Goal: Information Seeking & Learning: Check status

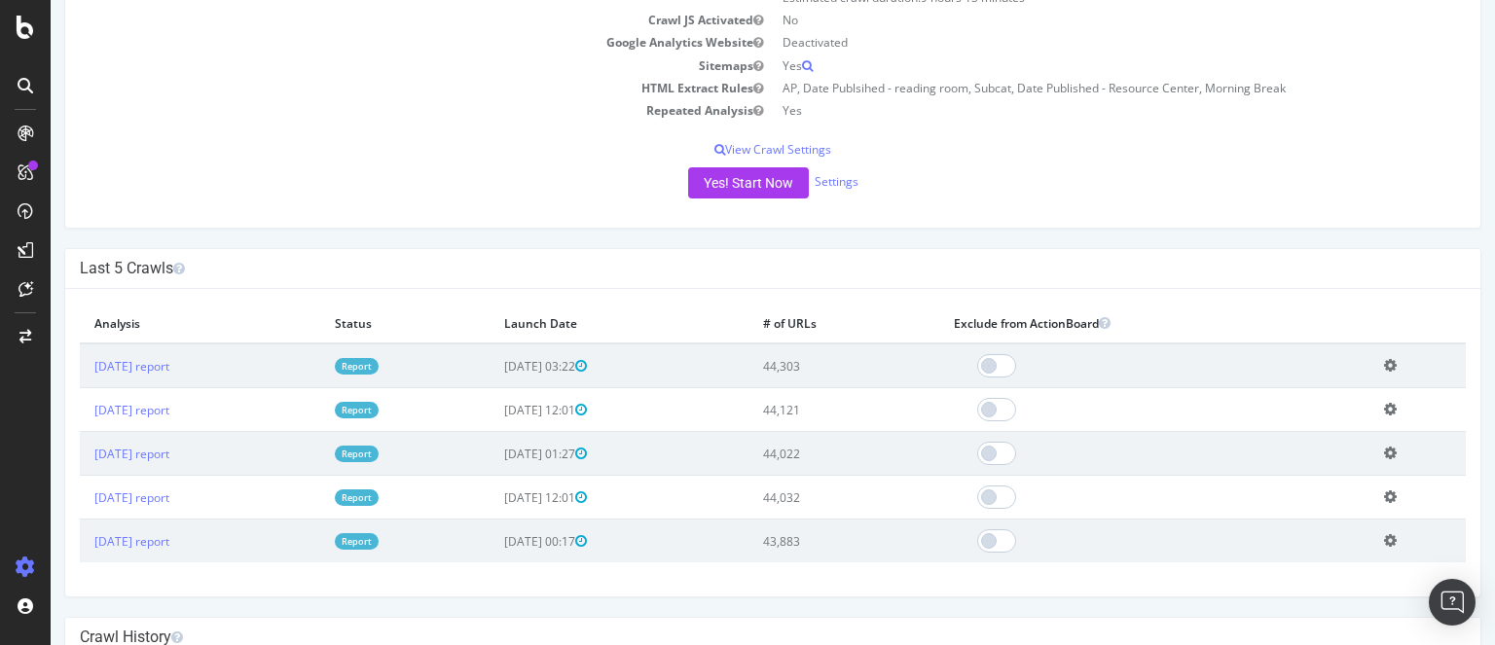
scroll to position [346, 0]
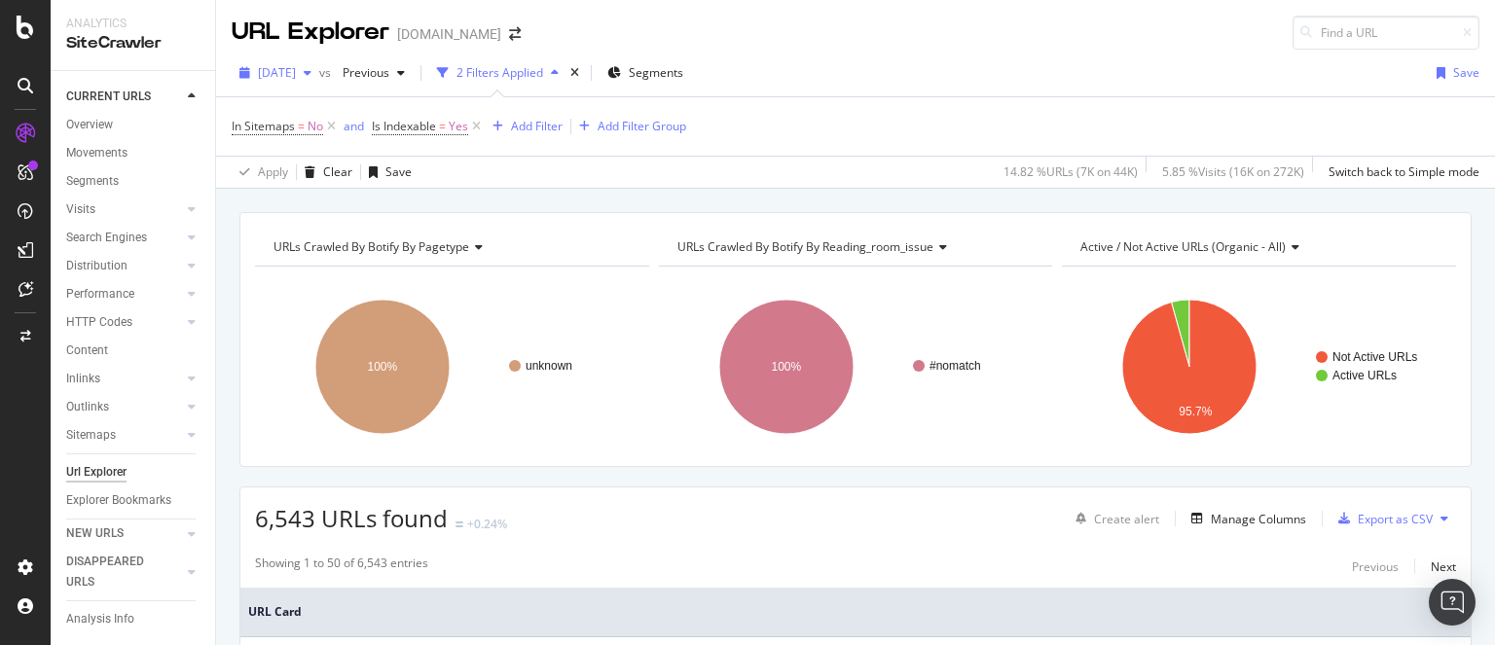
click at [296, 76] on span "[DATE]" at bounding box center [277, 72] width 38 height 17
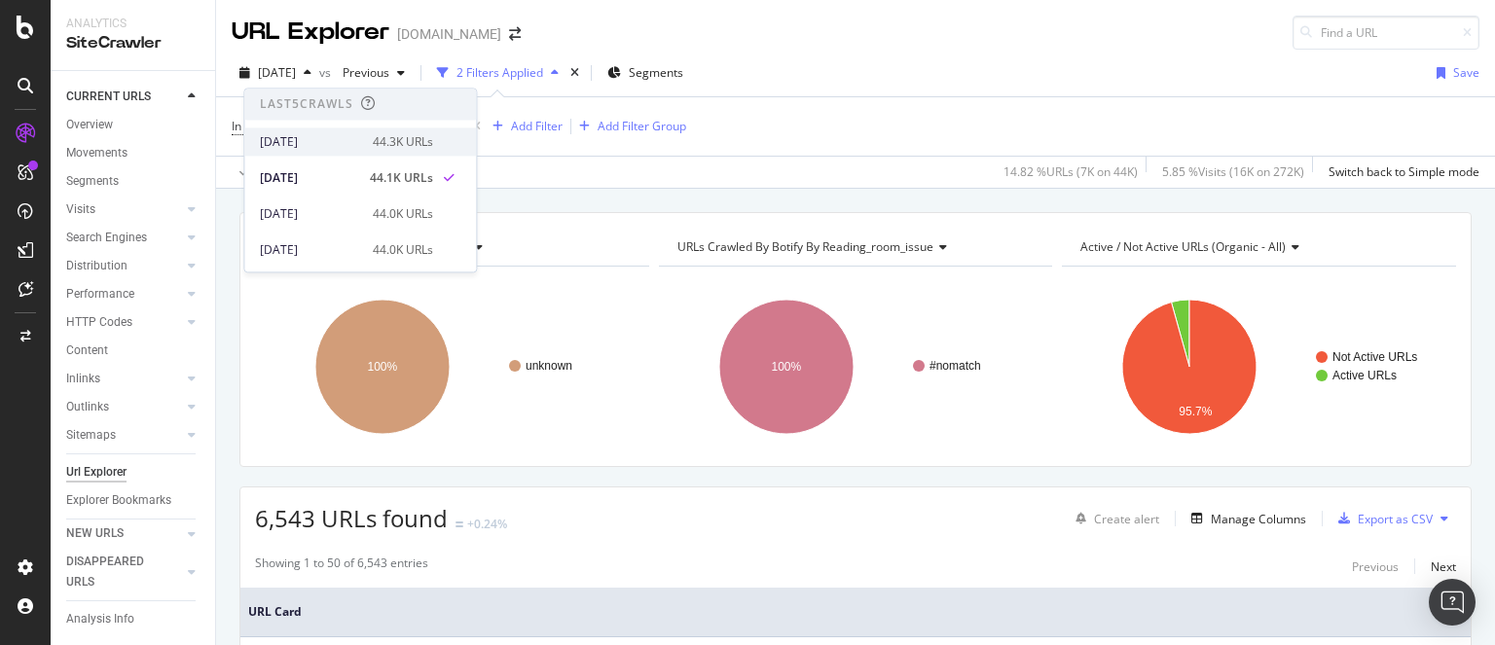
click at [319, 131] on div "[DATE] 44.3K URLs" at bounding box center [360, 142] width 232 height 28
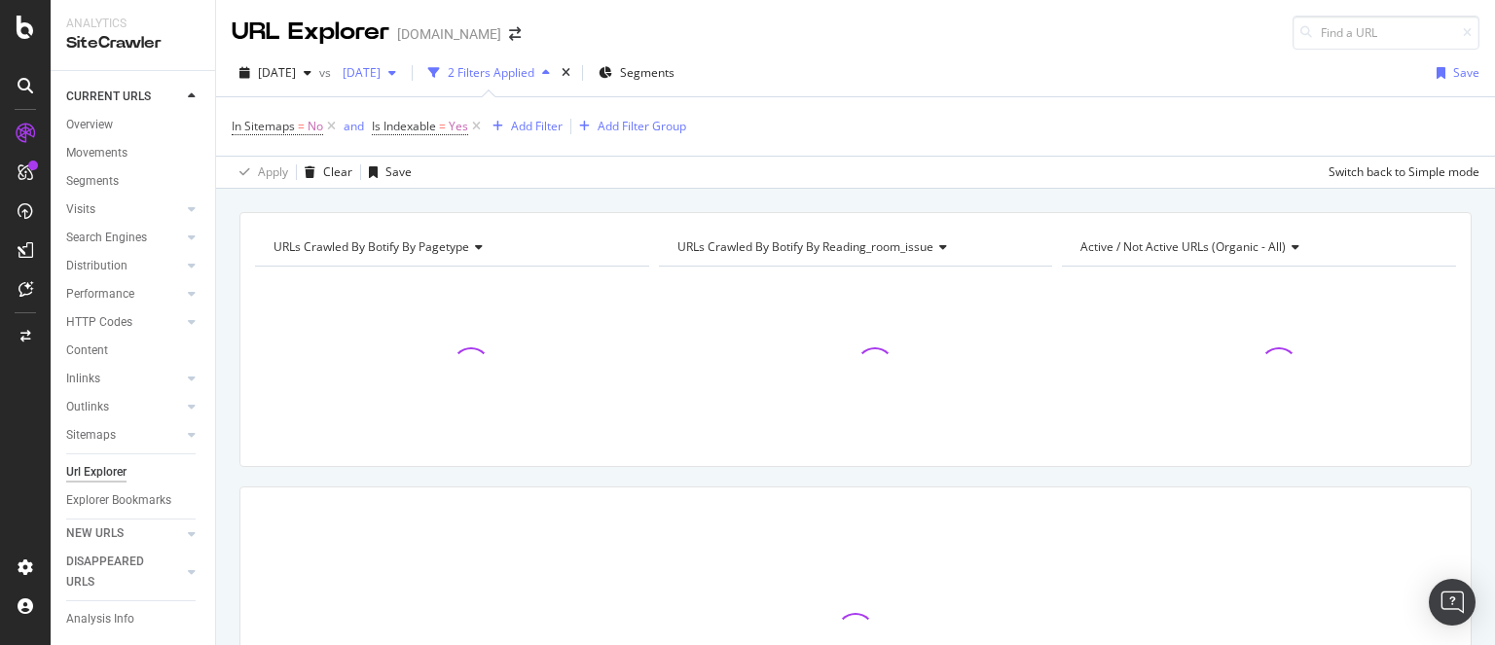
click at [381, 74] on span "[DATE]" at bounding box center [358, 72] width 46 height 17
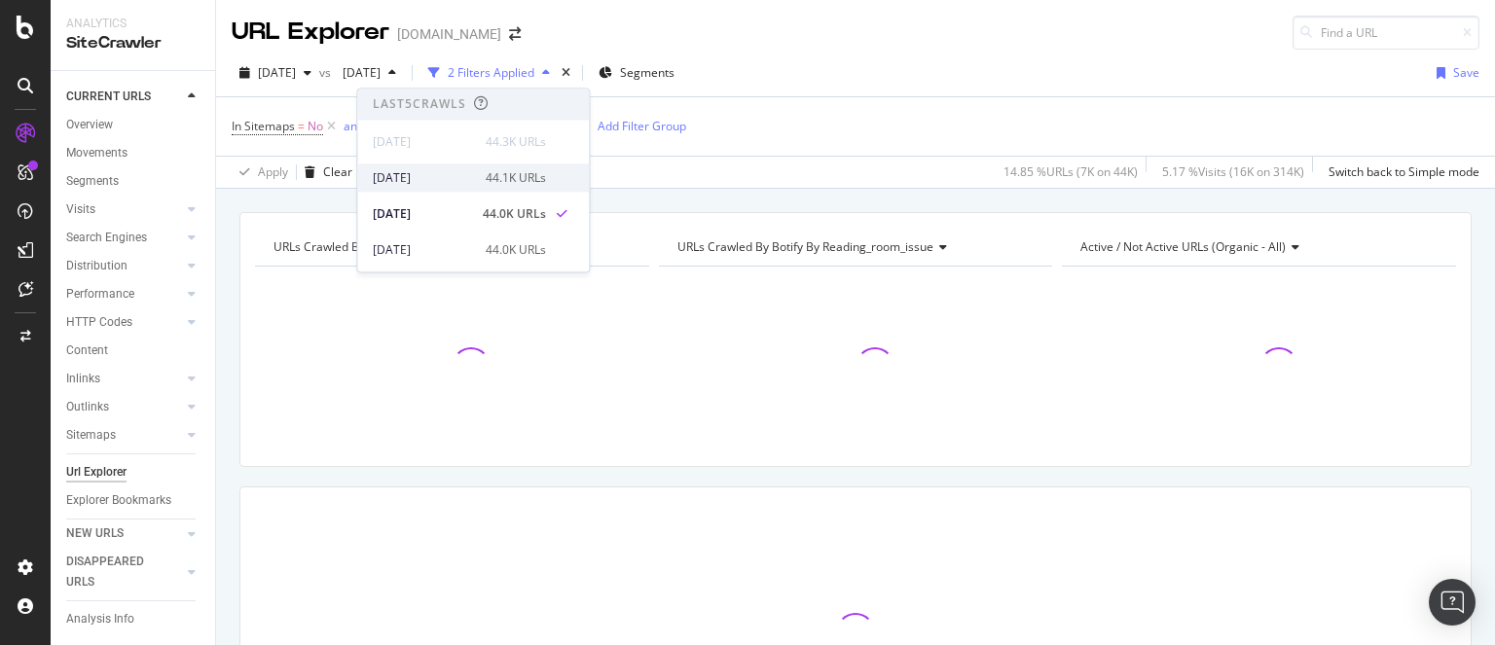
click at [436, 170] on div "[DATE]" at bounding box center [423, 178] width 101 height 18
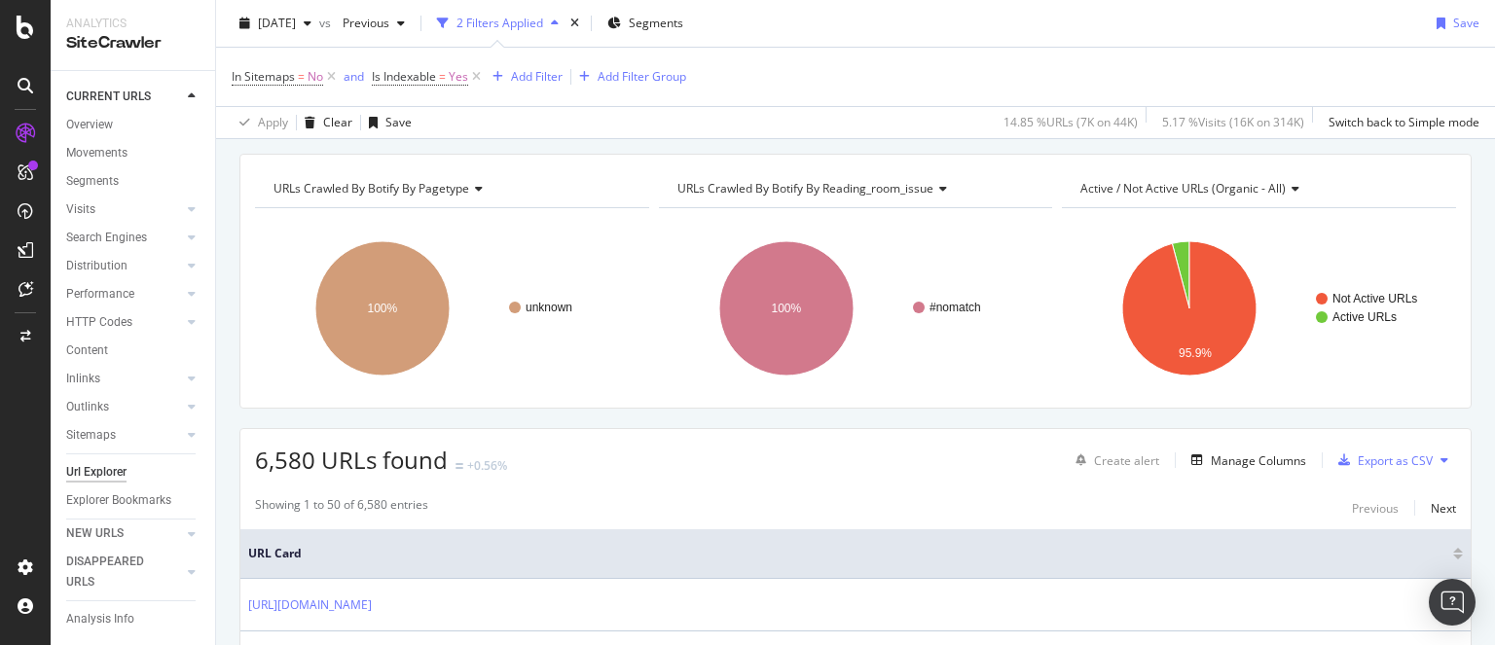
scroll to position [61, 0]
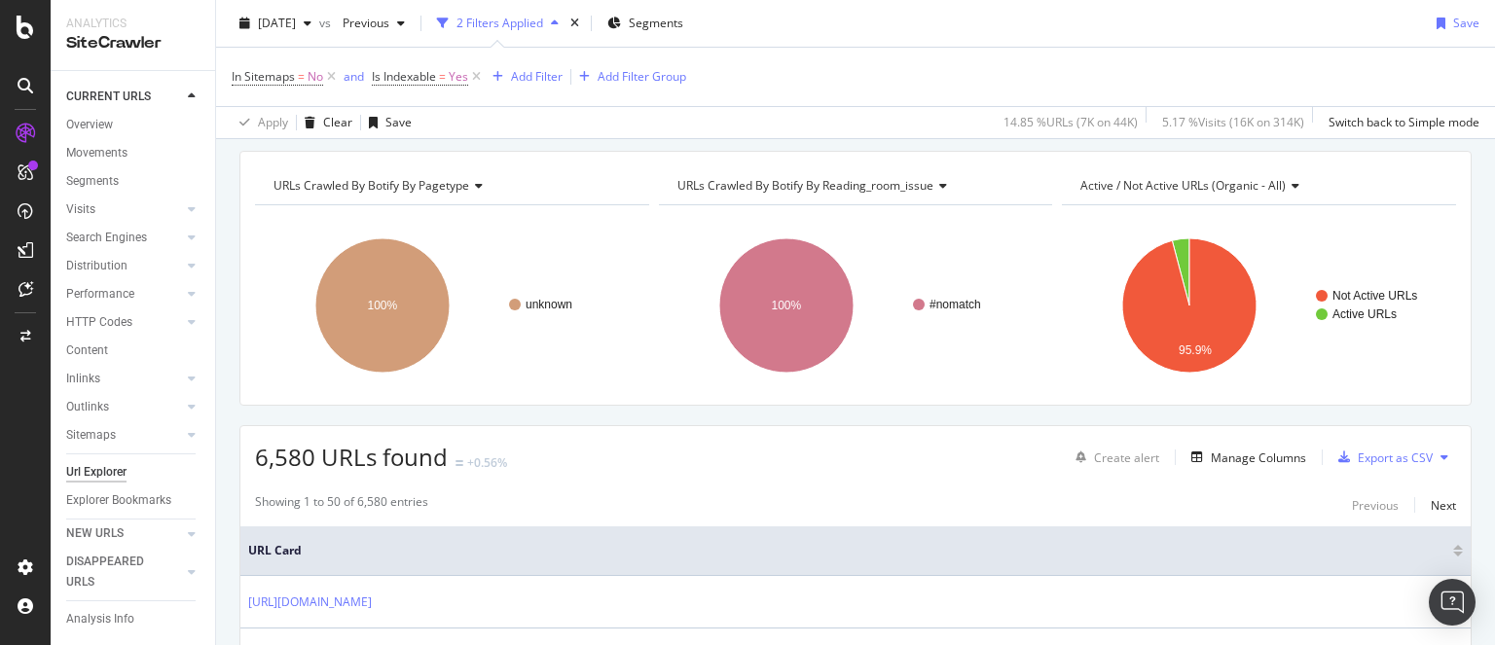
click at [278, 452] on span "6,580 URLs found" at bounding box center [351, 457] width 193 height 32
copy span "6,580"
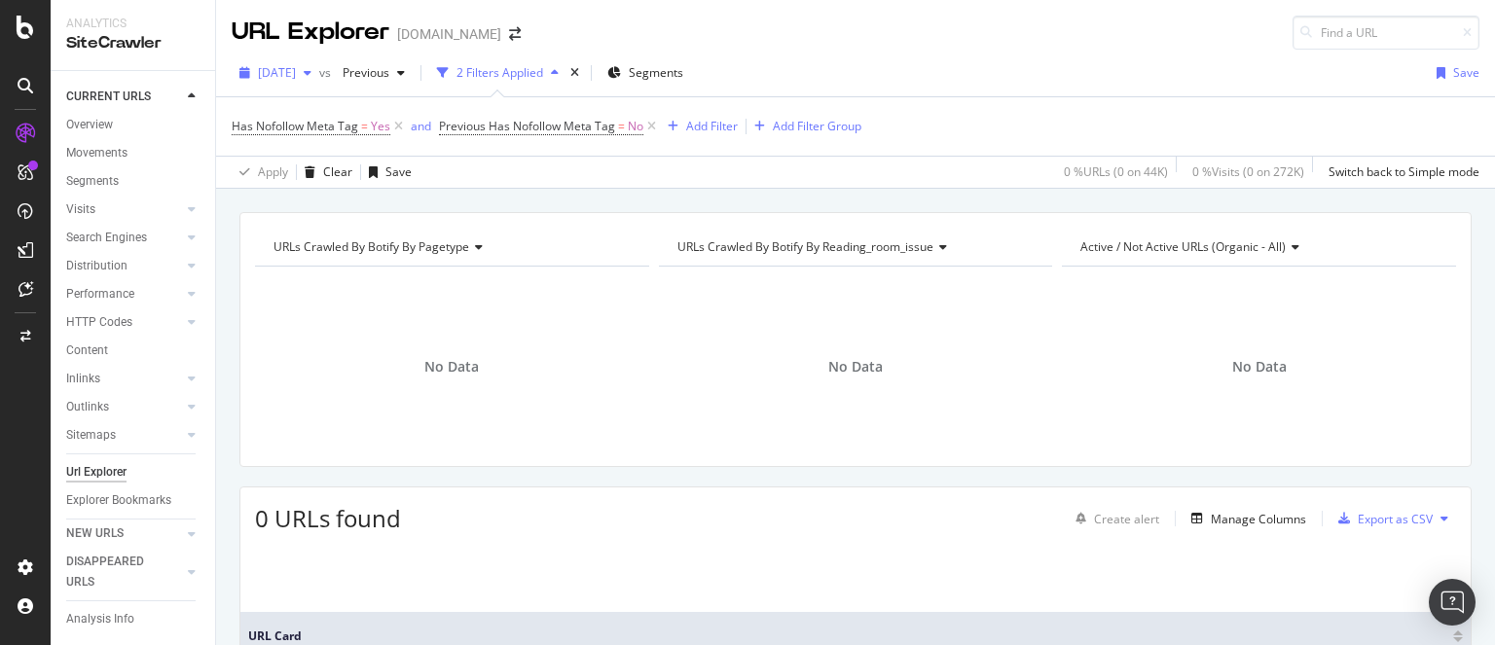
click at [296, 73] on span "[DATE]" at bounding box center [277, 72] width 38 height 17
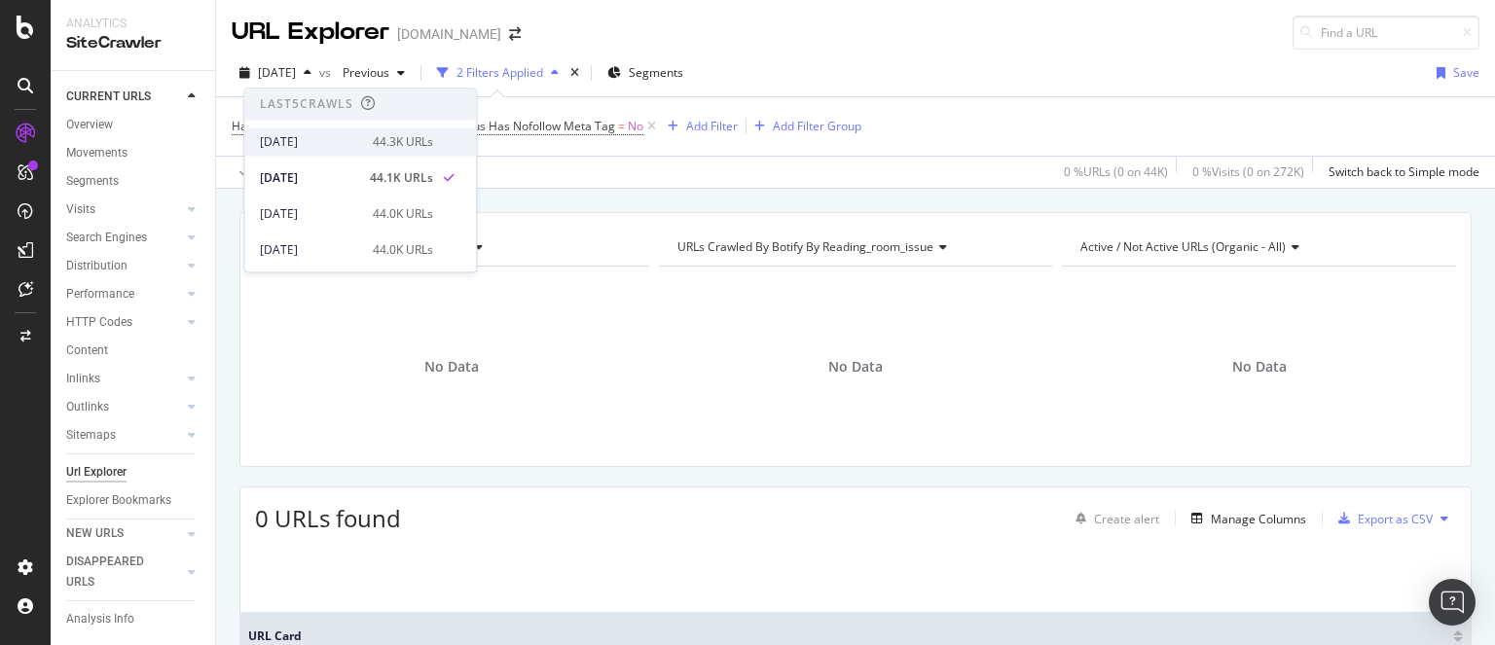
click at [322, 131] on div "2025 Sep. 3rd 44.3K URLs" at bounding box center [360, 142] width 232 height 28
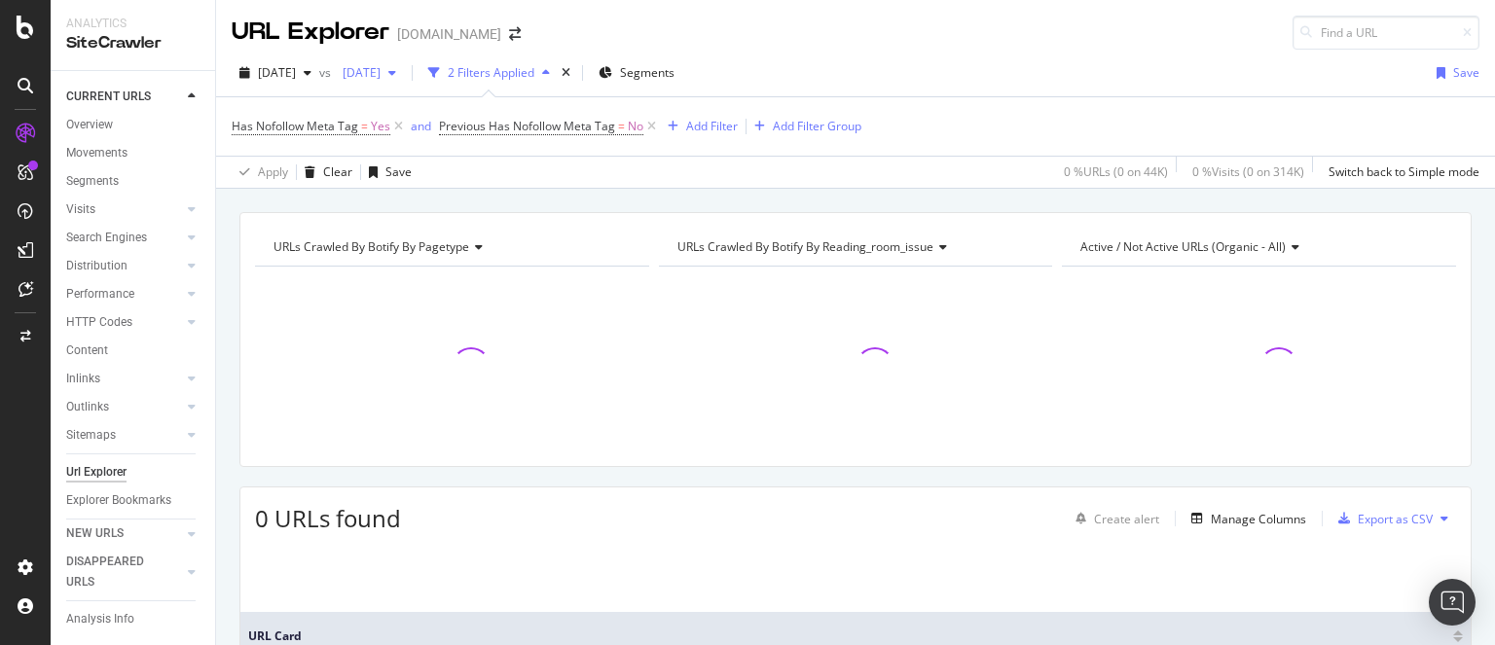
click at [381, 73] on span "[DATE]" at bounding box center [358, 72] width 46 height 17
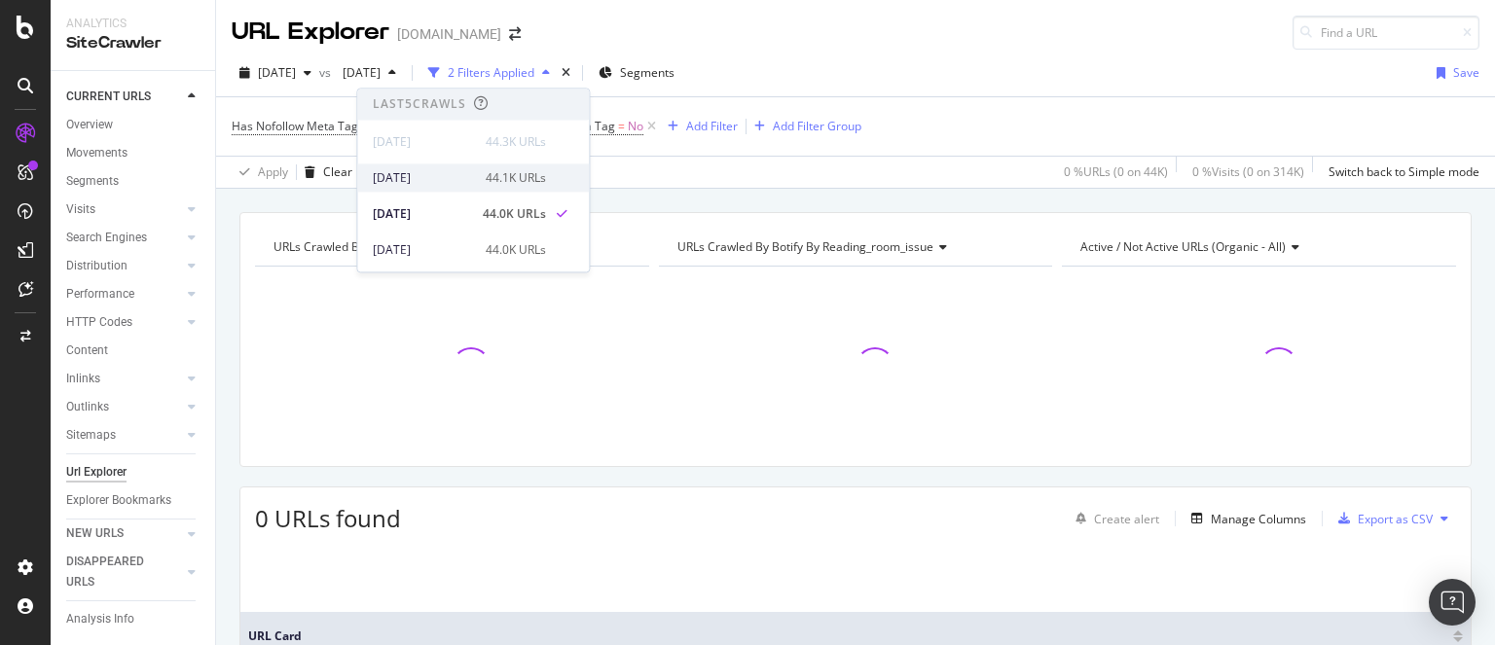
click at [430, 170] on div "[DATE]" at bounding box center [423, 178] width 101 height 18
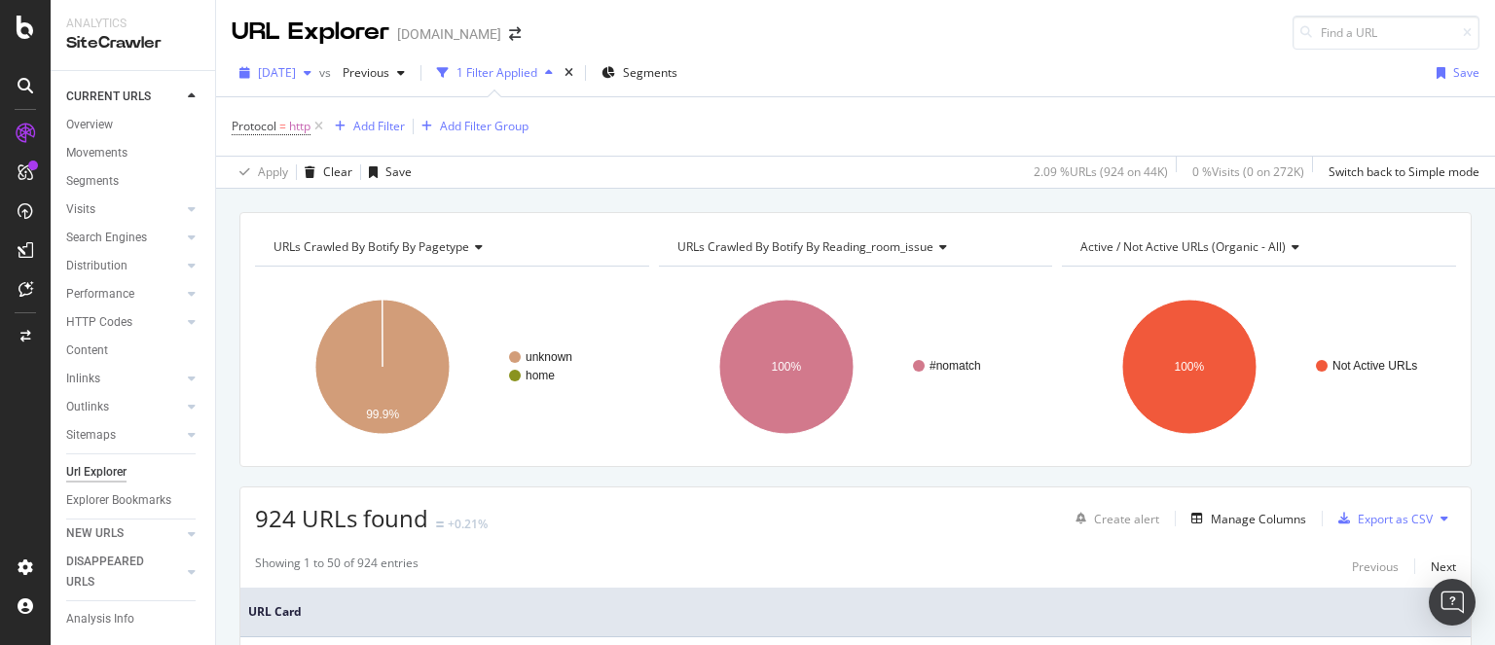
click at [319, 81] on div "[DATE]" at bounding box center [276, 72] width 88 height 29
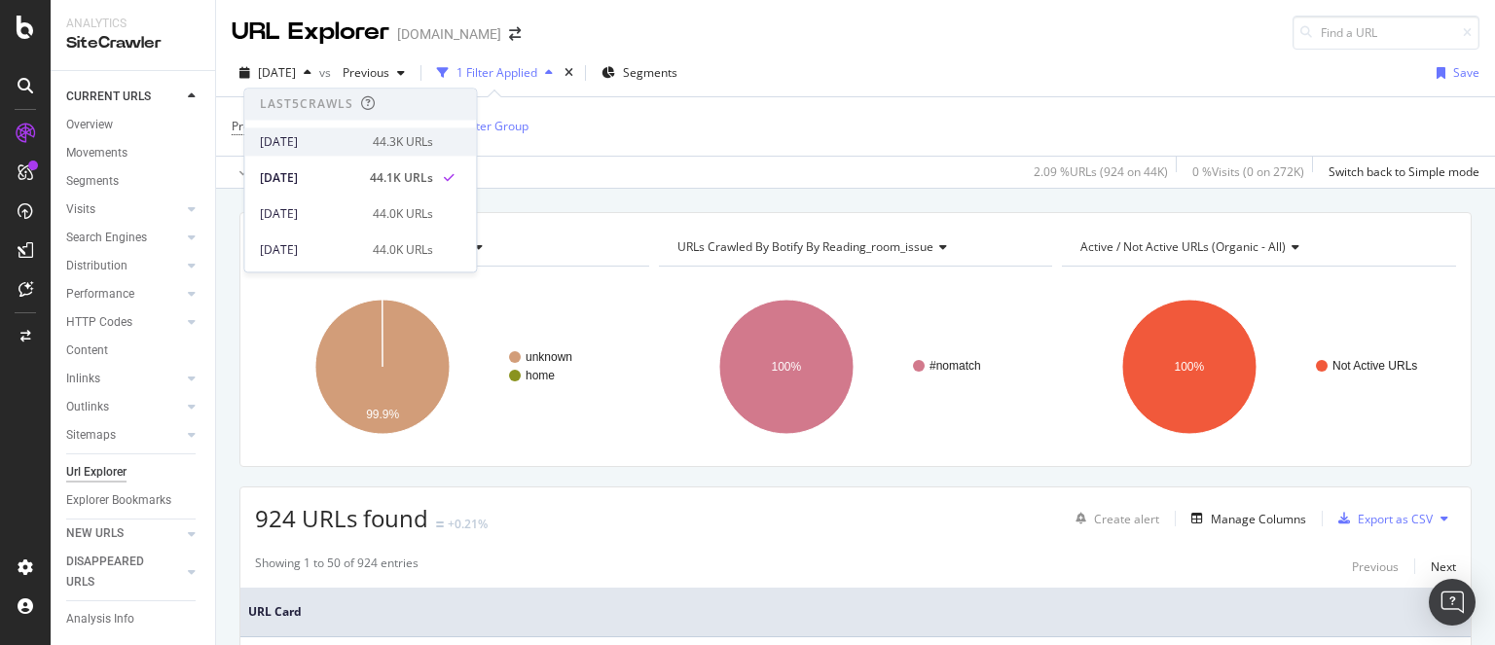
click at [329, 151] on div "[DATE] 44.3K URLs" at bounding box center [360, 142] width 232 height 28
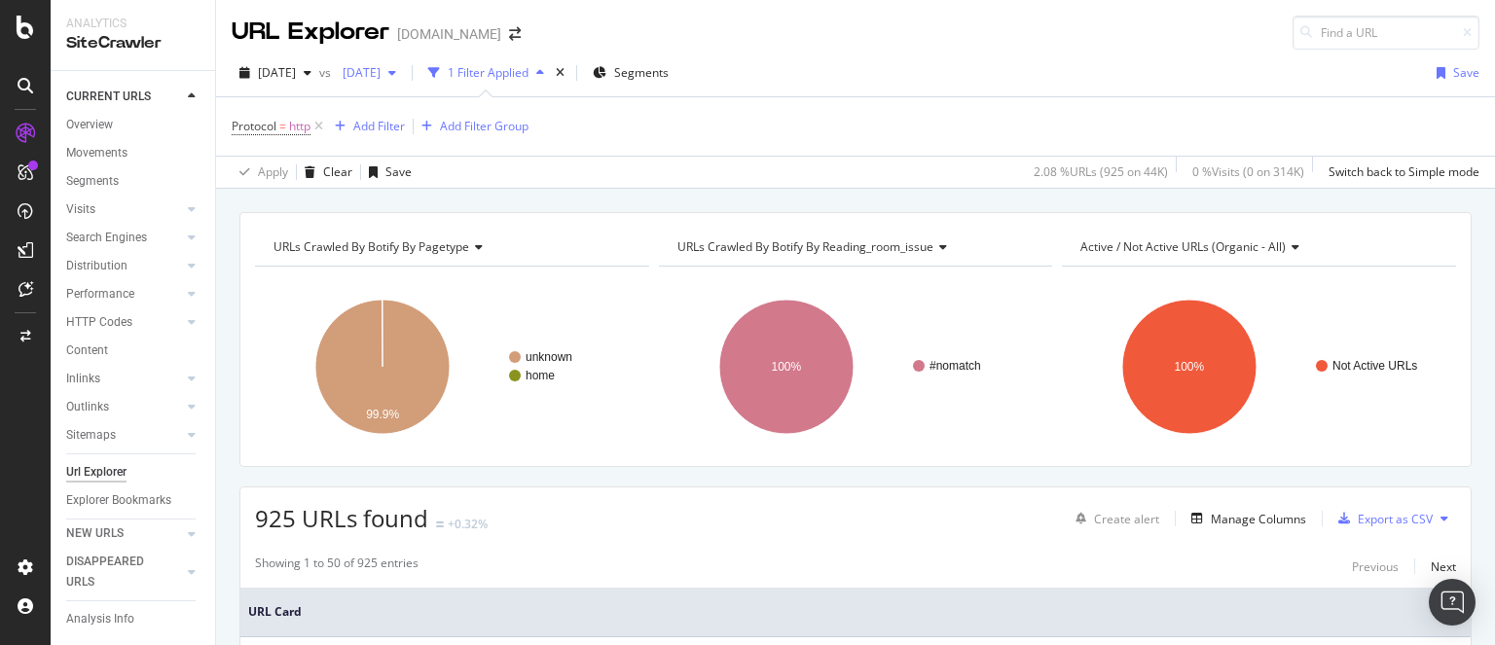
click at [404, 82] on div "[DATE]" at bounding box center [369, 72] width 69 height 29
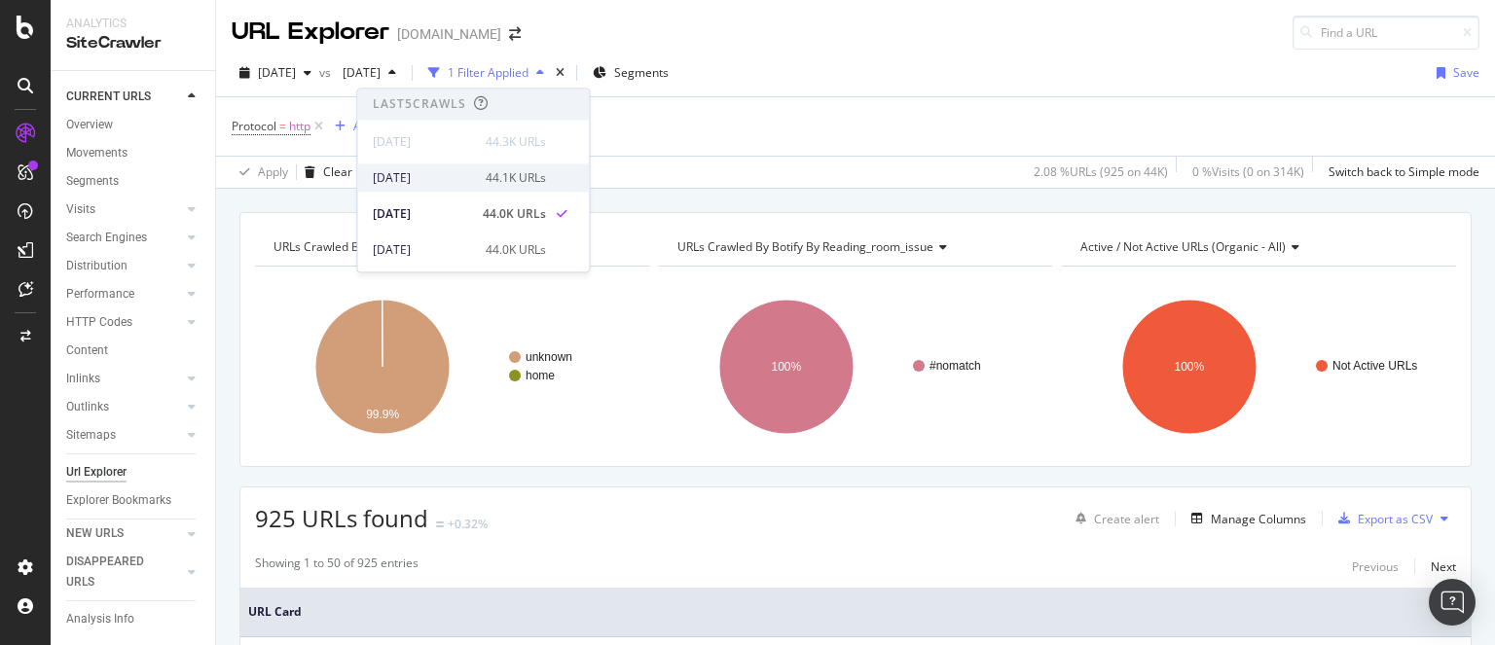
click at [433, 182] on div "[DATE]" at bounding box center [423, 178] width 101 height 18
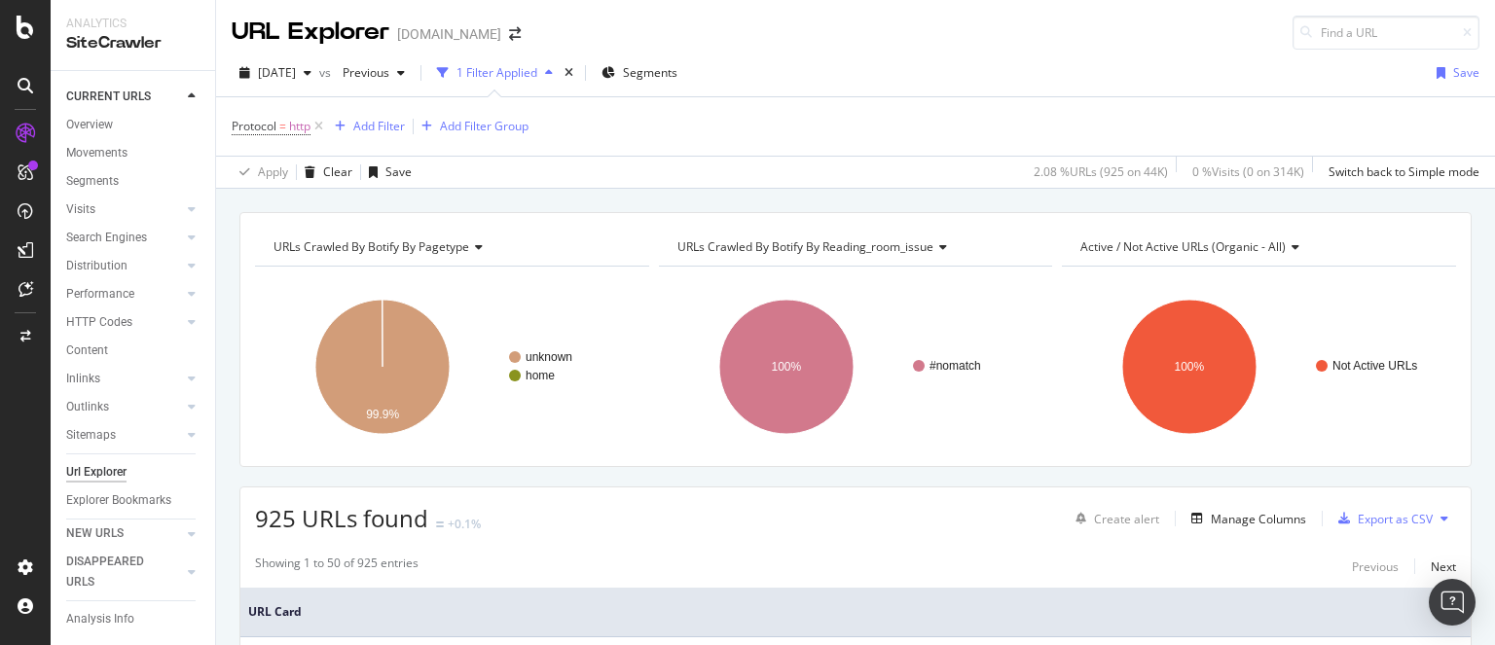
click at [269, 512] on span "925 URLs found" at bounding box center [341, 518] width 173 height 32
copy span "925"
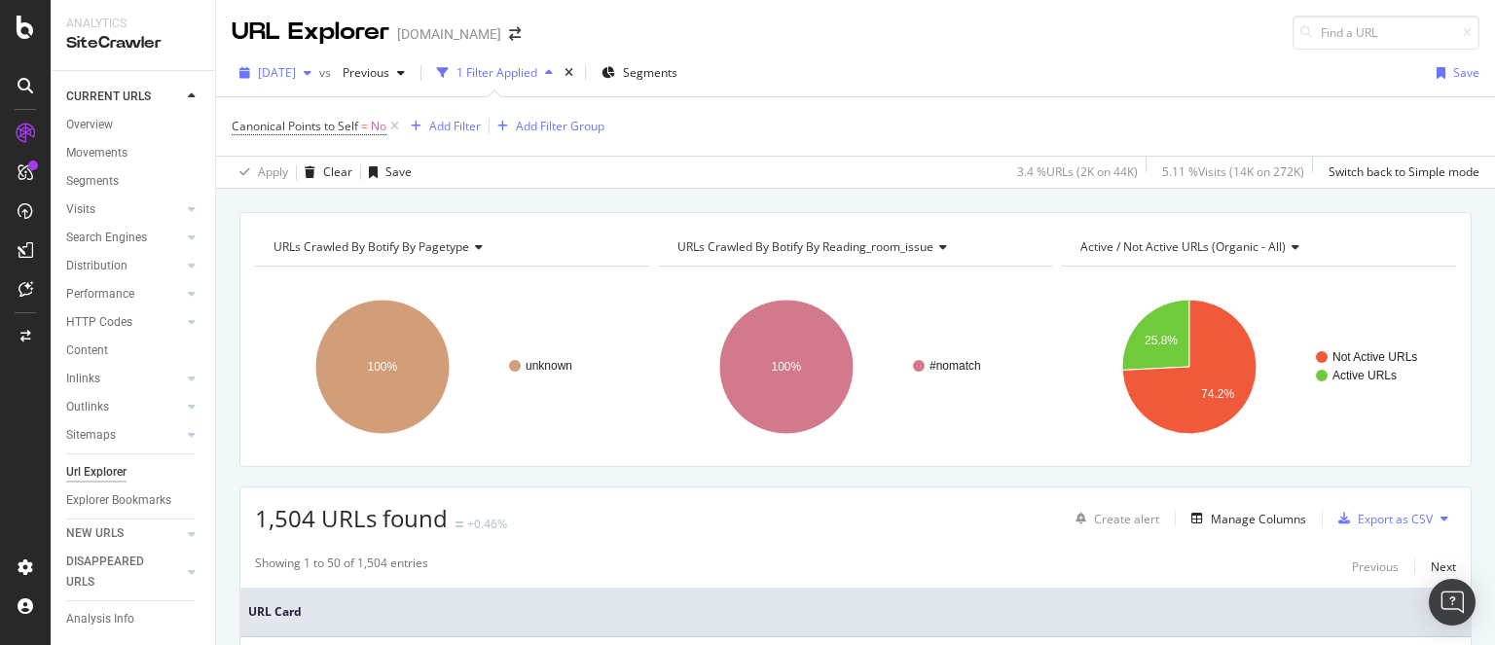
click at [296, 71] on span "[DATE]" at bounding box center [277, 72] width 38 height 17
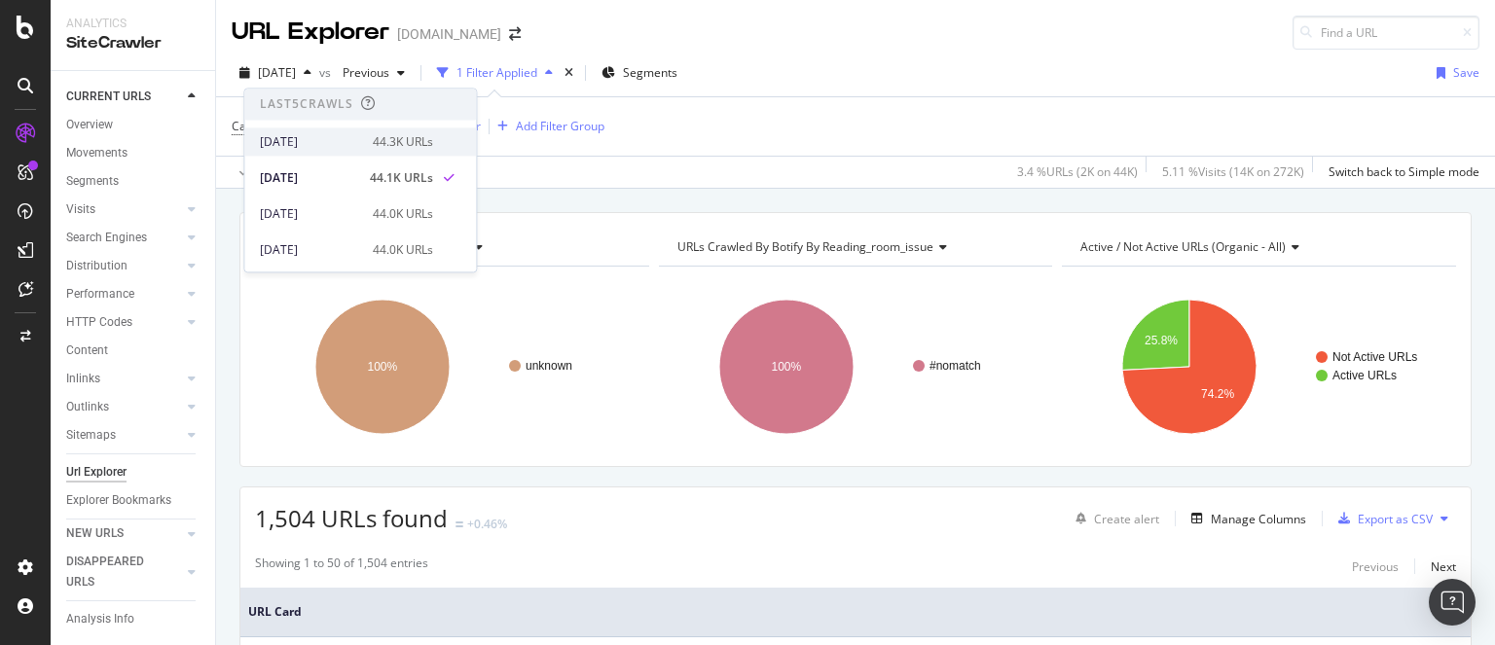
click at [312, 141] on div "[DATE]" at bounding box center [310, 142] width 101 height 18
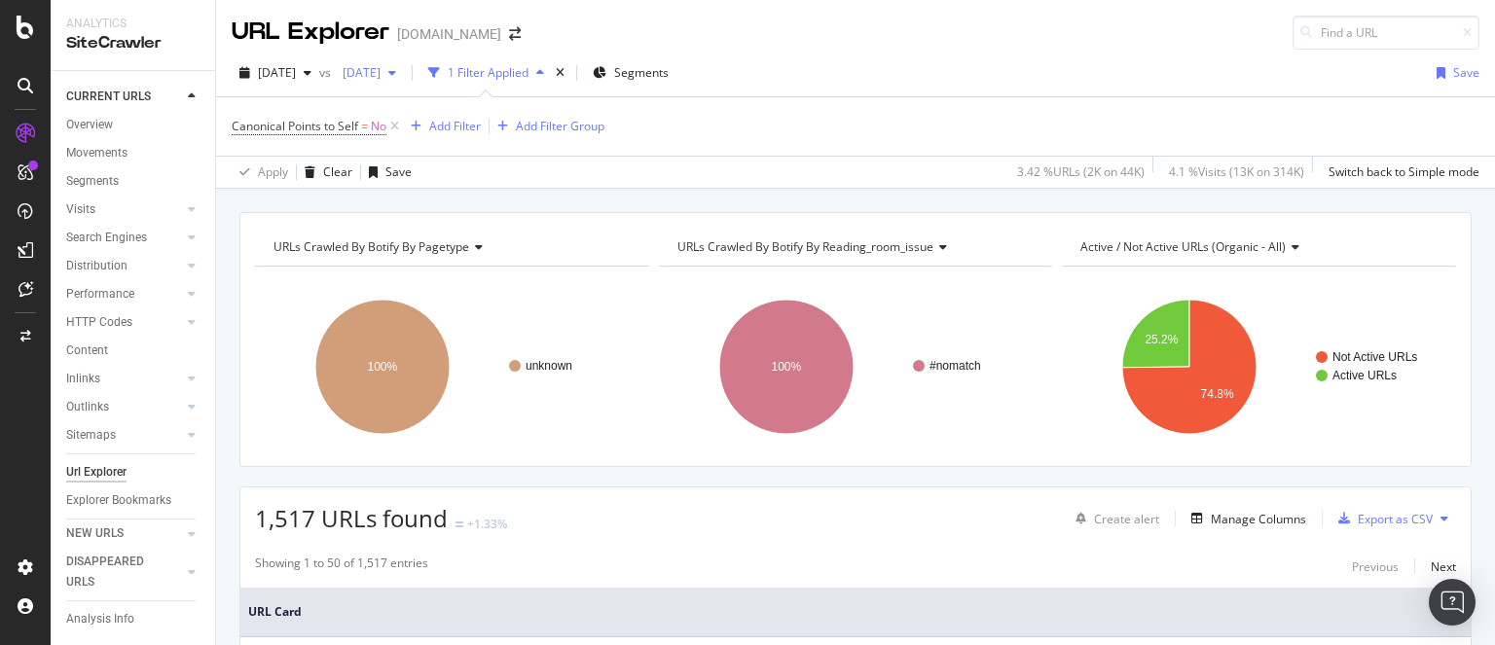
click at [404, 60] on div "[DATE]" at bounding box center [369, 72] width 69 height 29
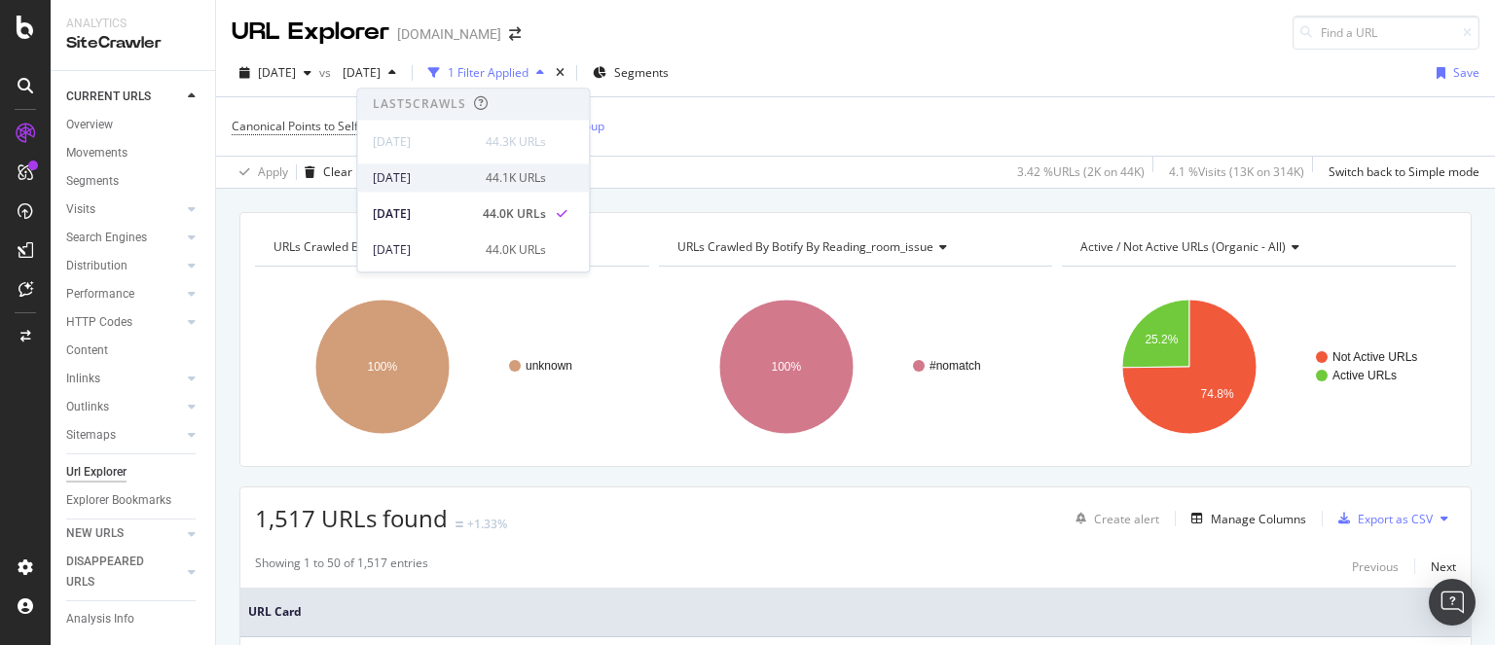
click at [436, 169] on div "[DATE]" at bounding box center [423, 178] width 101 height 18
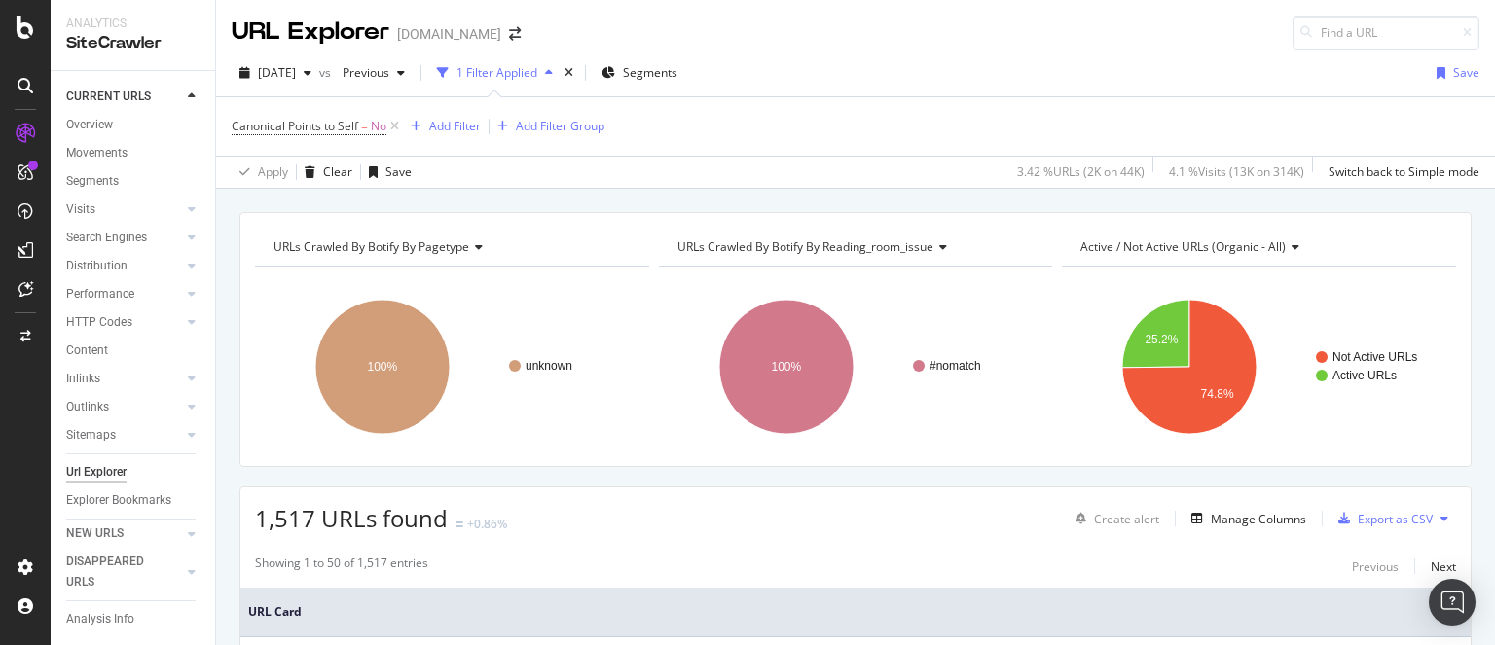
click at [283, 512] on span "1,517 URLs found" at bounding box center [351, 518] width 193 height 32
copy span "1,517"
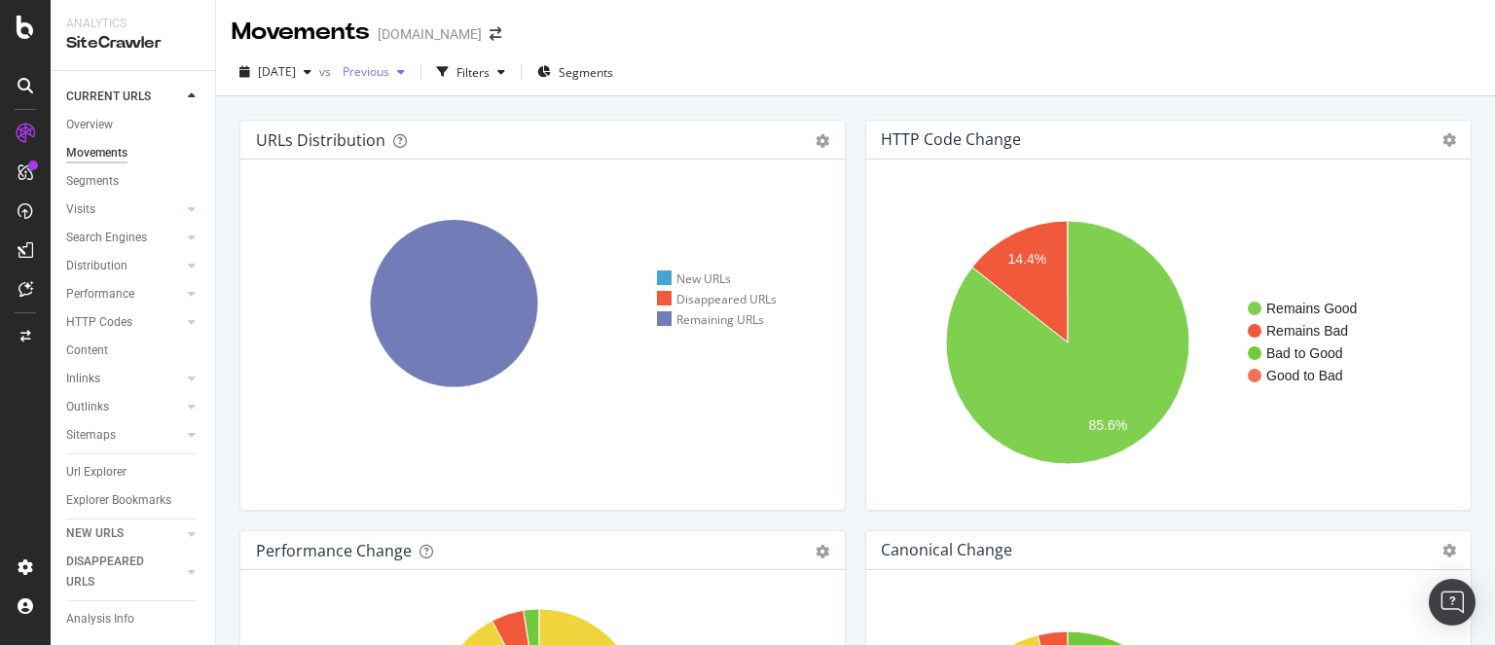
click at [413, 67] on div "button" at bounding box center [400, 72] width 23 height 12
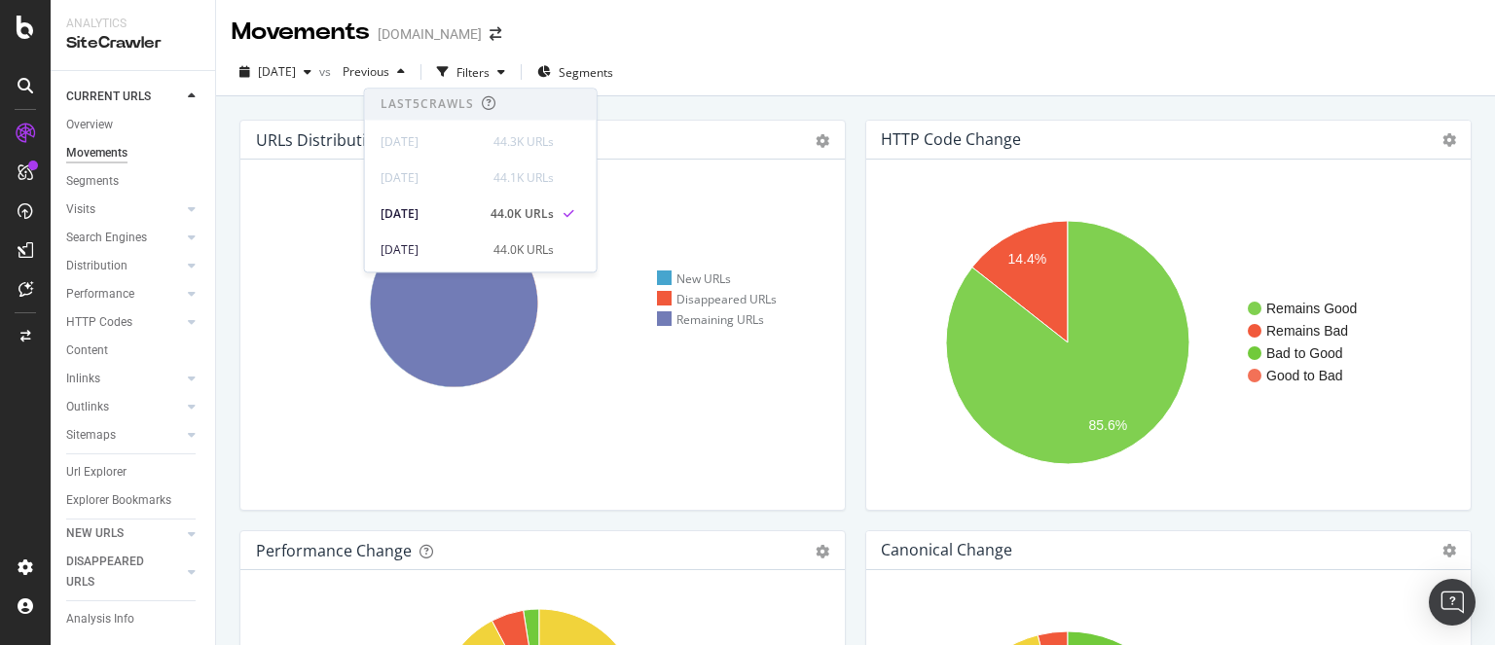
click at [742, 78] on div "[DATE] vs Previous Filters Segments" at bounding box center [855, 75] width 1279 height 39
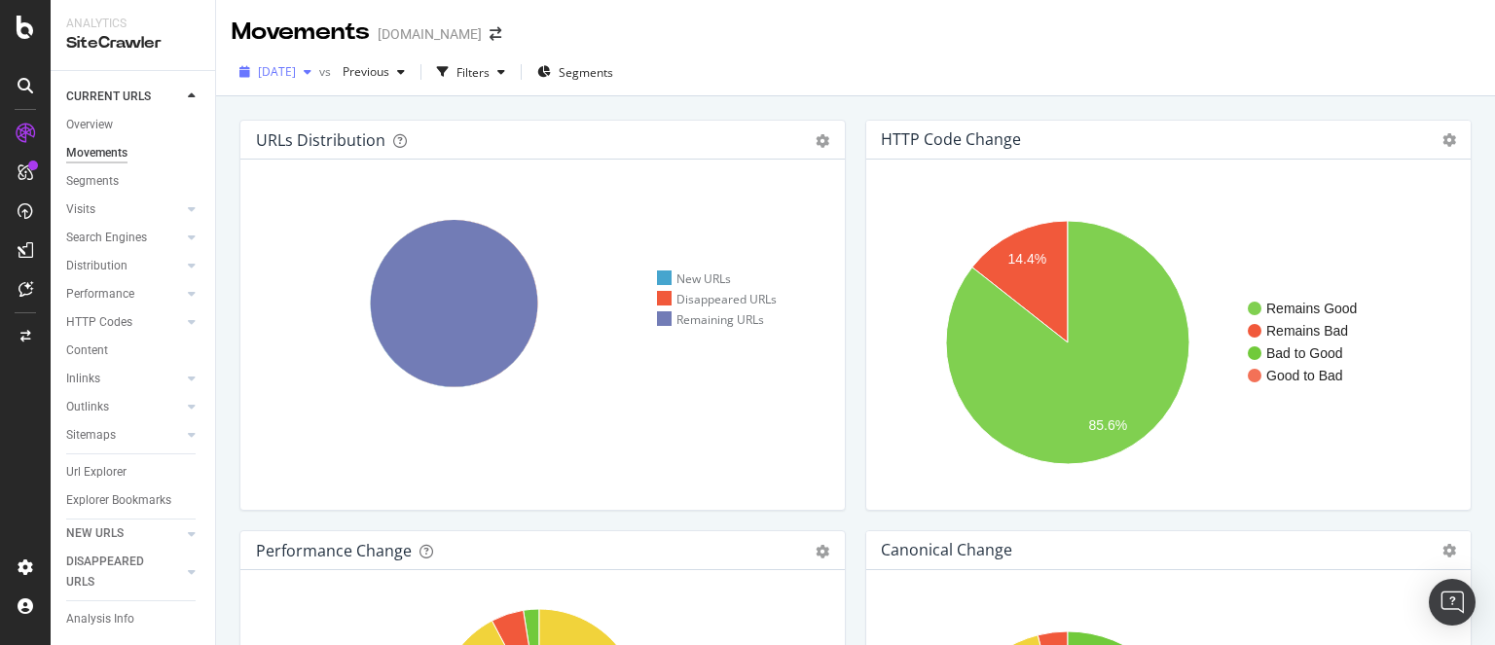
click at [296, 69] on span "[DATE]" at bounding box center [277, 71] width 38 height 17
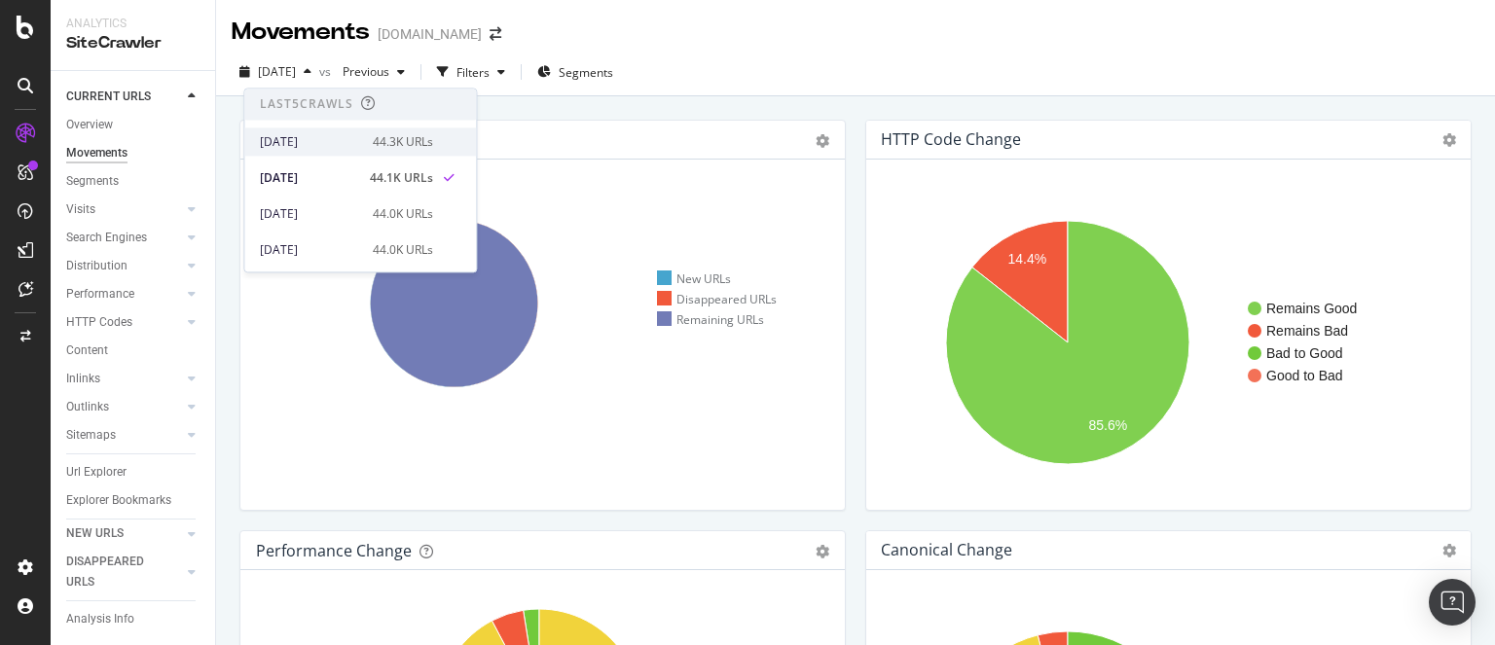
click at [337, 139] on div "[DATE]" at bounding box center [310, 142] width 101 height 18
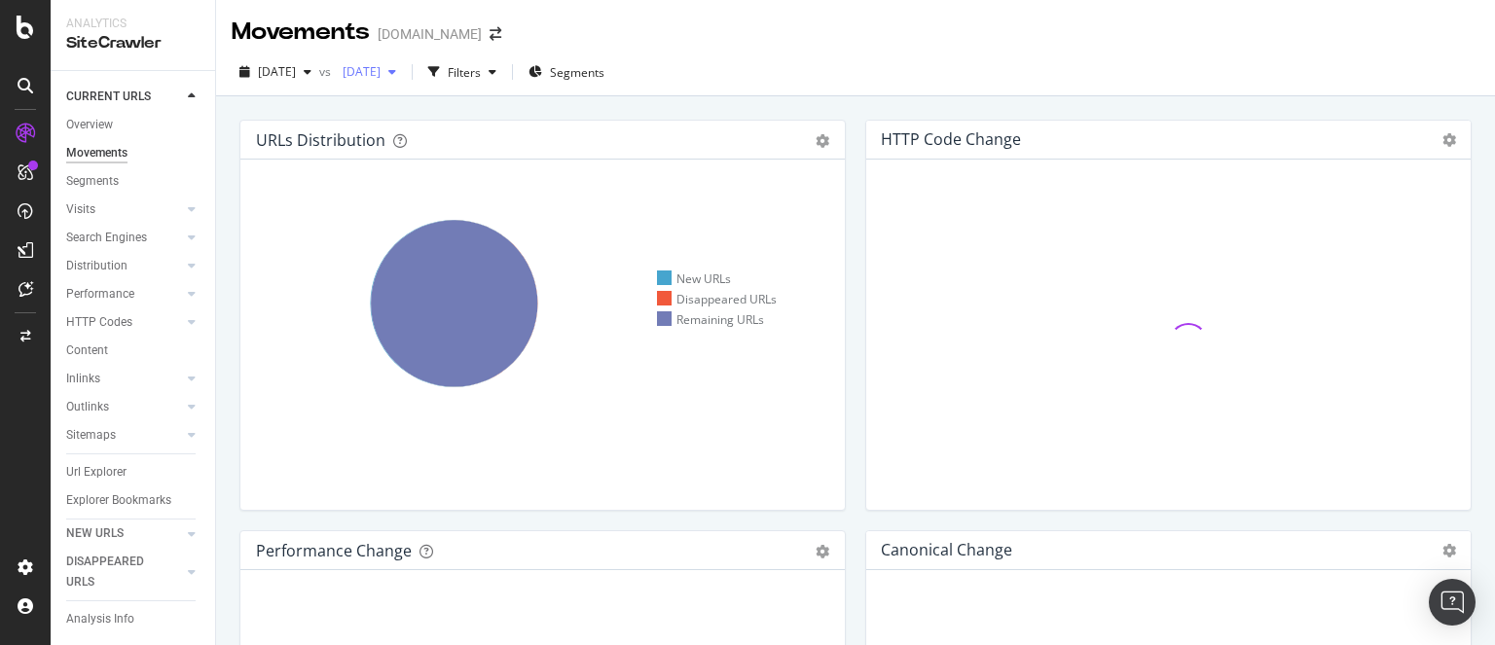
click at [381, 68] on span "[DATE]" at bounding box center [358, 71] width 46 height 17
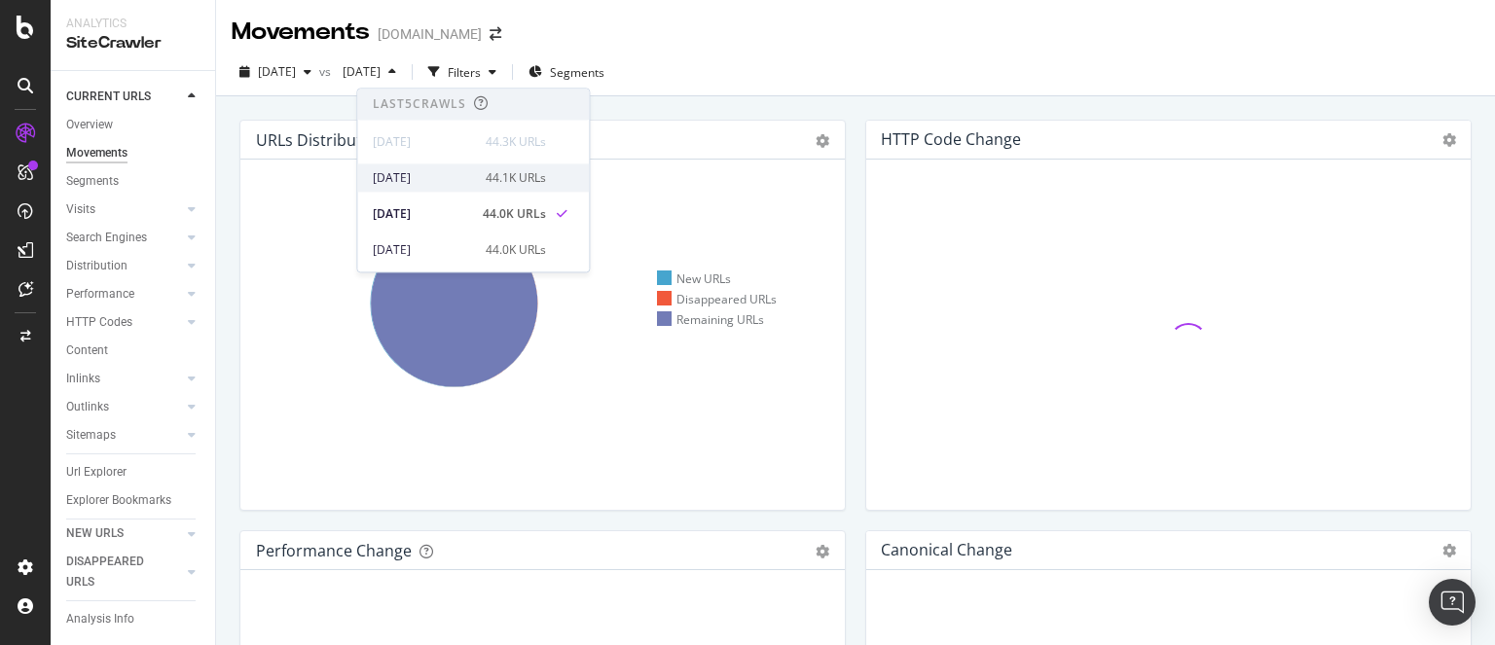
click at [436, 176] on div "[DATE]" at bounding box center [423, 178] width 101 height 18
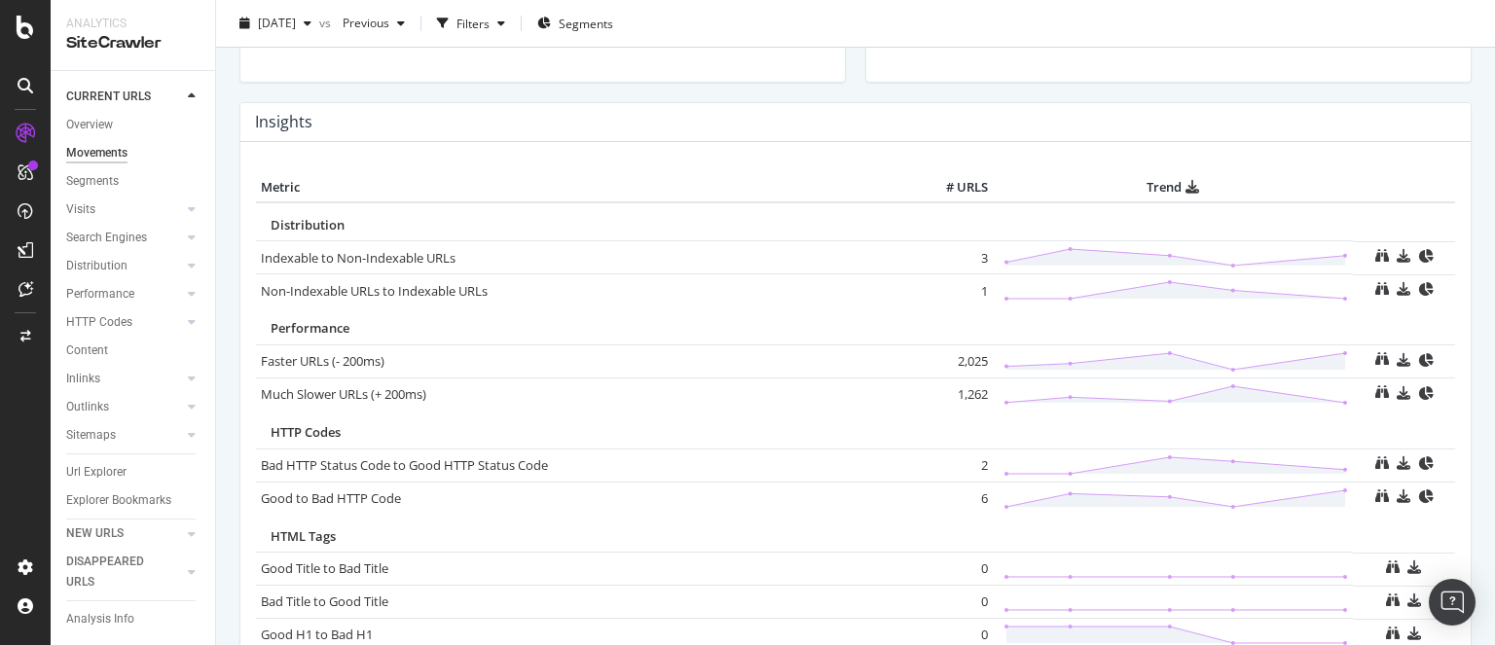
scroll to position [840, 0]
click at [955, 356] on td "2,025" at bounding box center [954, 360] width 78 height 33
copy td "2,025"
click at [954, 388] on td "1,262" at bounding box center [954, 393] width 78 height 33
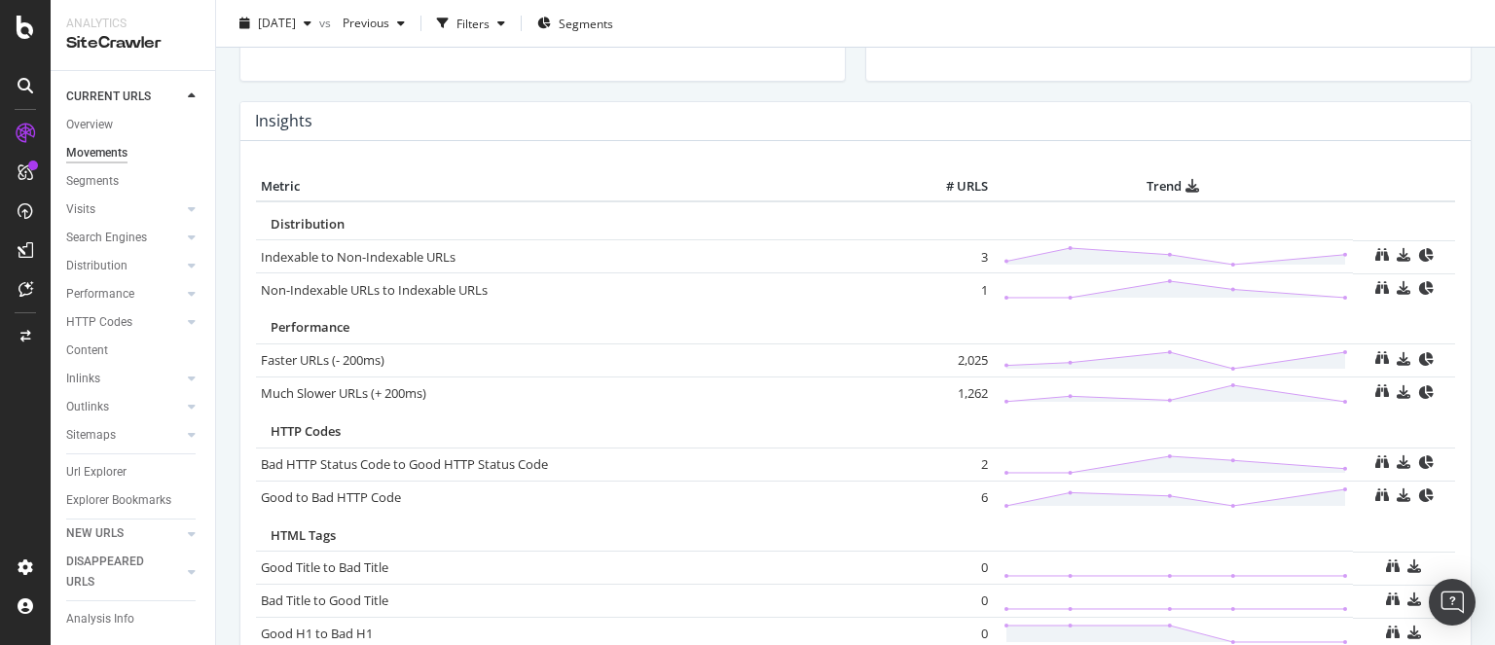
click at [954, 388] on td "1,262" at bounding box center [954, 393] width 78 height 33
copy td "1,262"
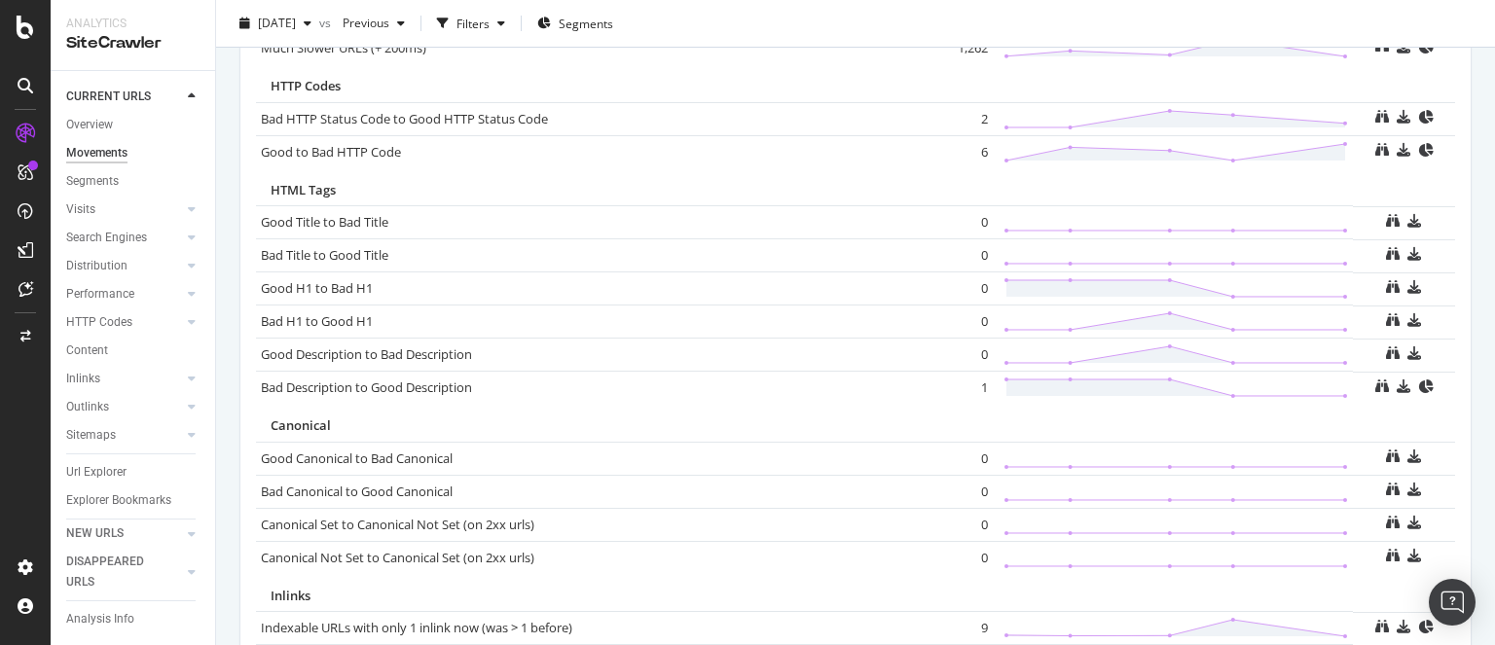
scroll to position [1419, 0]
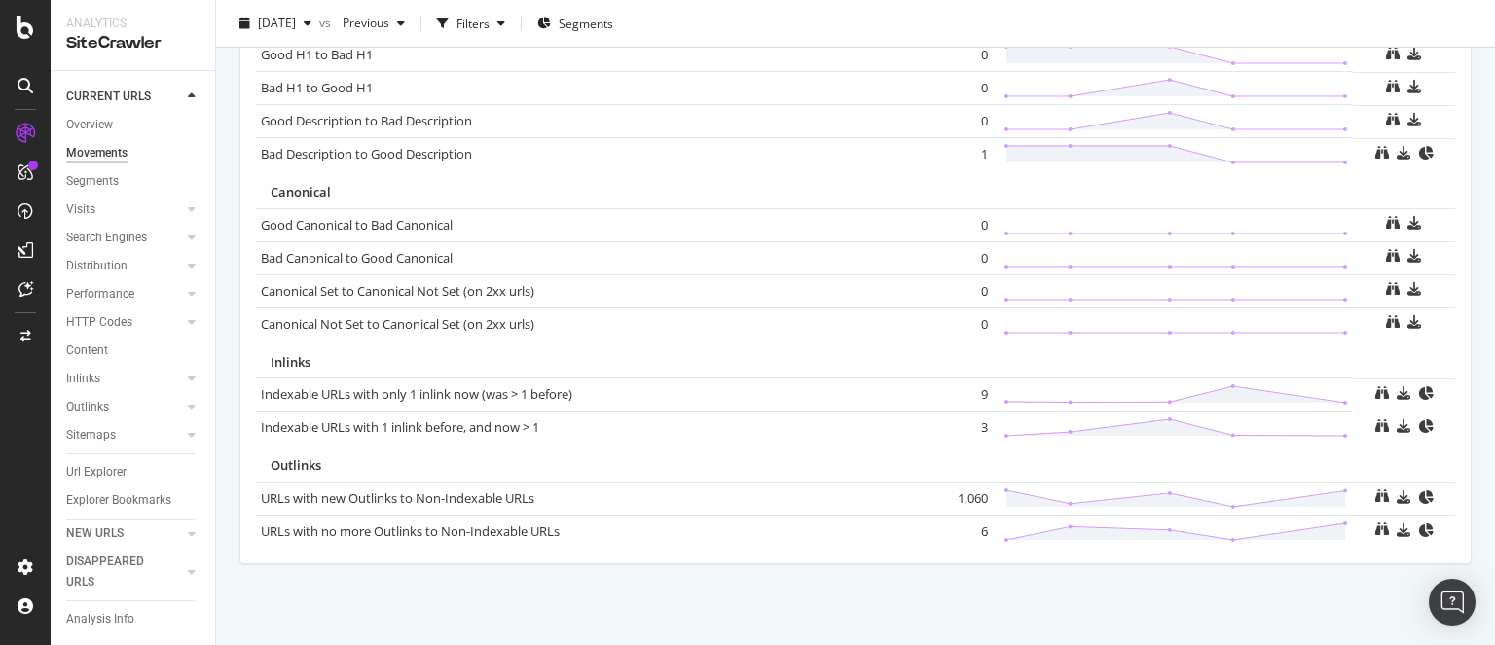
click at [967, 492] on td "1,060" at bounding box center [954, 498] width 78 height 33
copy td "1,060"
